Goal: Navigation & Orientation: Find specific page/section

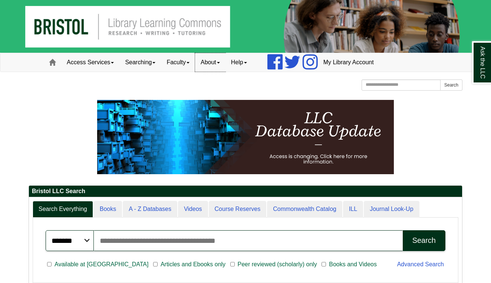
click at [221, 66] on link "About" at bounding box center [210, 62] width 30 height 19
click at [240, 63] on link "Help" at bounding box center [239, 62] width 27 height 19
click at [219, 63] on link "About" at bounding box center [210, 62] width 30 height 19
click at [221, 91] on link "Staff Directory" at bounding box center [225, 95] width 59 height 9
click at [219, 64] on link "About" at bounding box center [210, 62] width 30 height 19
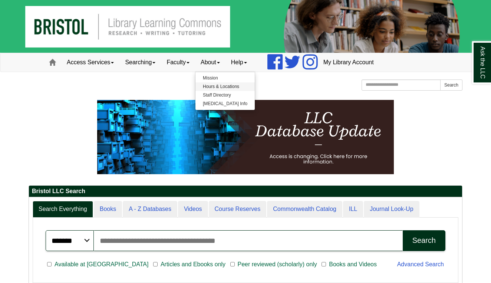
click at [225, 87] on link "Hours & Locations" at bounding box center [225, 86] width 59 height 9
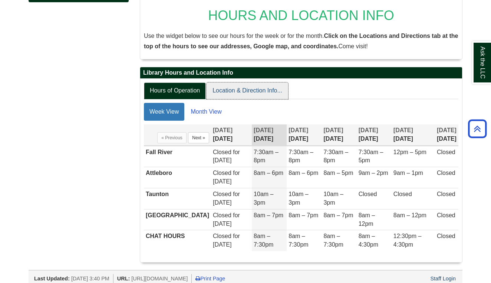
scroll to position [122, 0]
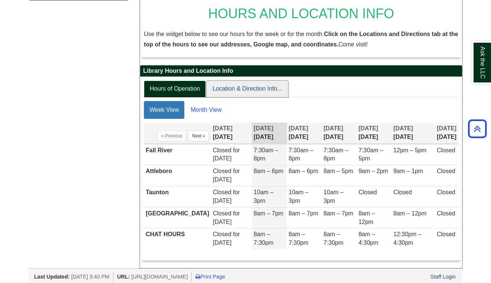
click at [225, 87] on link "Location & Direction Info..." at bounding box center [248, 89] width 82 height 17
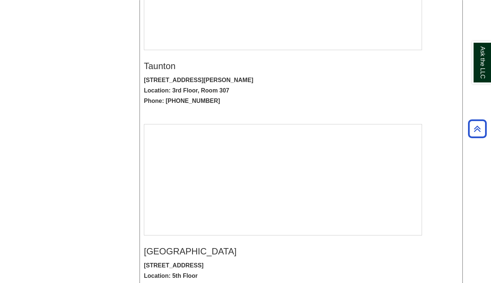
scroll to position [535, 0]
